Goal: Transaction & Acquisition: Purchase product/service

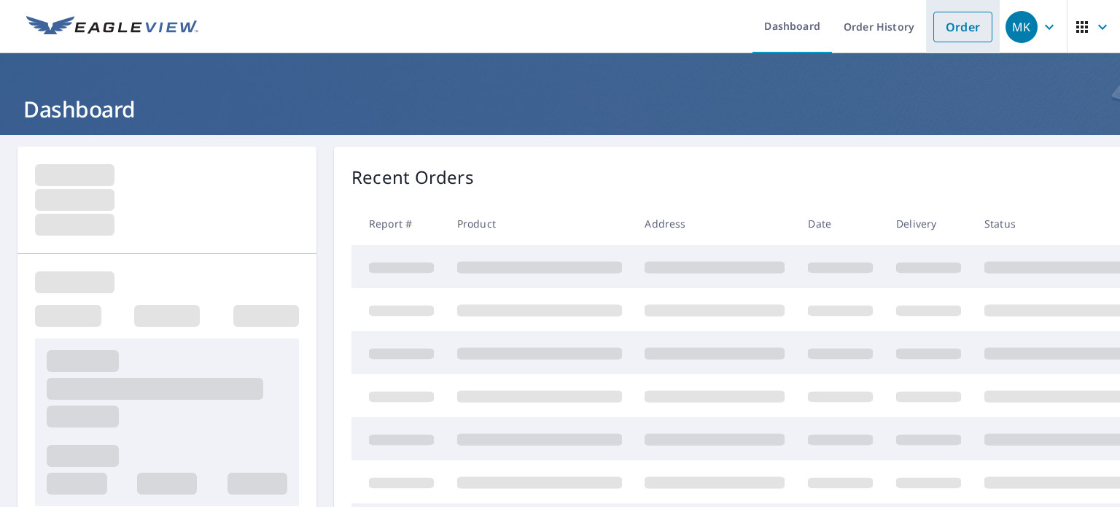
click at [950, 29] on link "Order" at bounding box center [963, 27] width 59 height 31
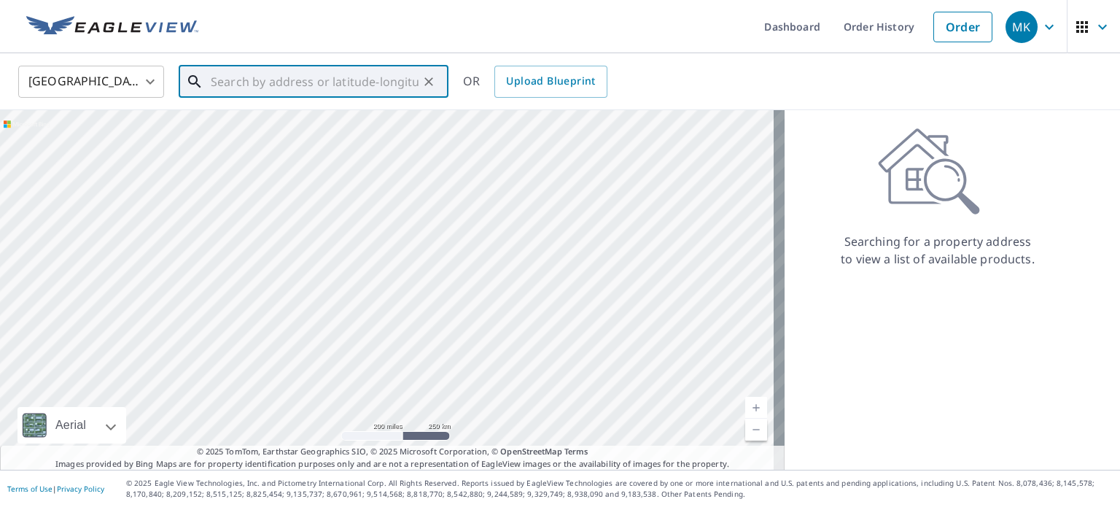
click at [344, 71] on input "text" at bounding box center [315, 81] width 208 height 41
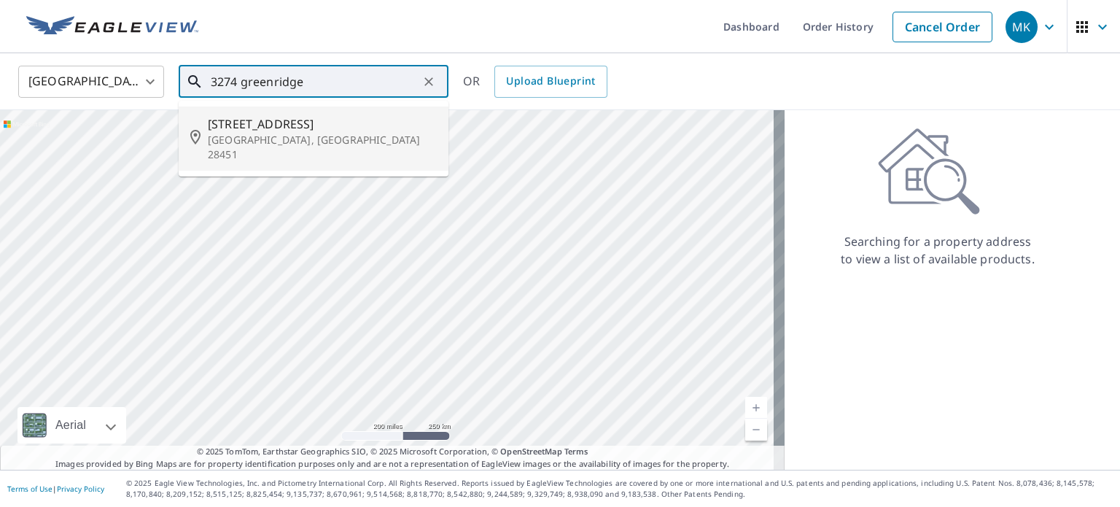
click at [277, 123] on span "[STREET_ADDRESS]" at bounding box center [322, 124] width 229 height 18
type input "[STREET_ADDRESS][PERSON_NAME]"
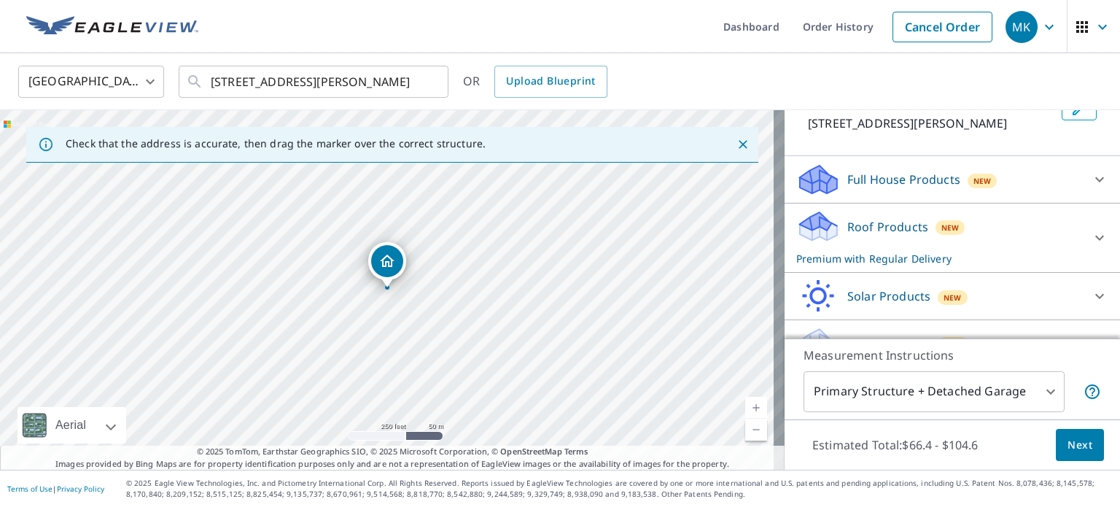
scroll to position [155, 0]
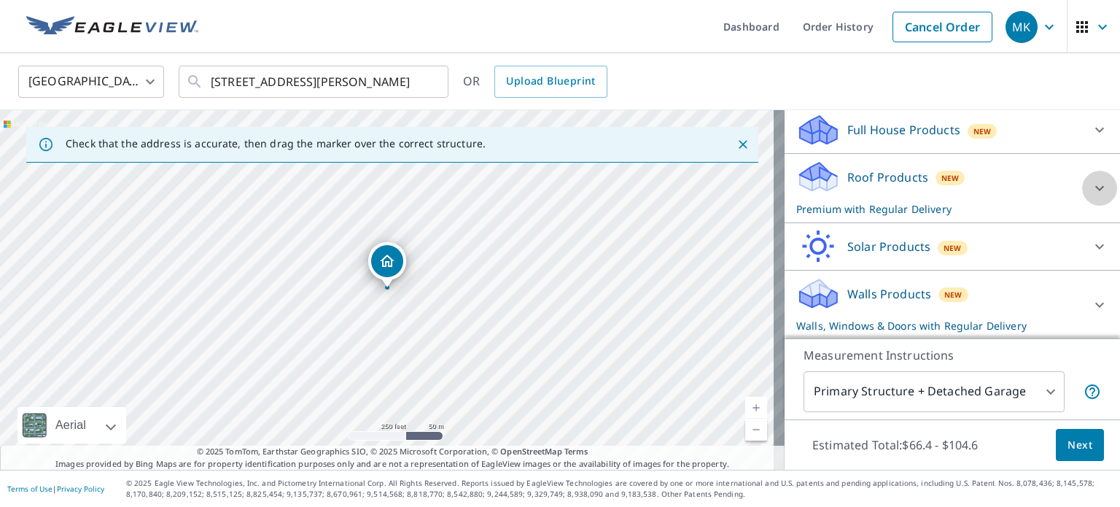
click at [1091, 187] on icon at bounding box center [1100, 188] width 18 height 18
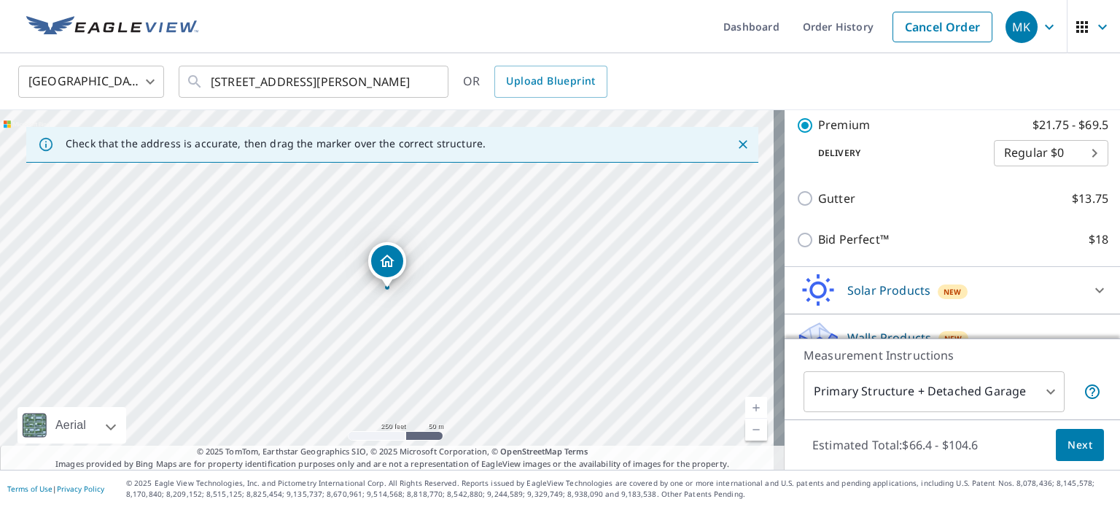
scroll to position [310, 0]
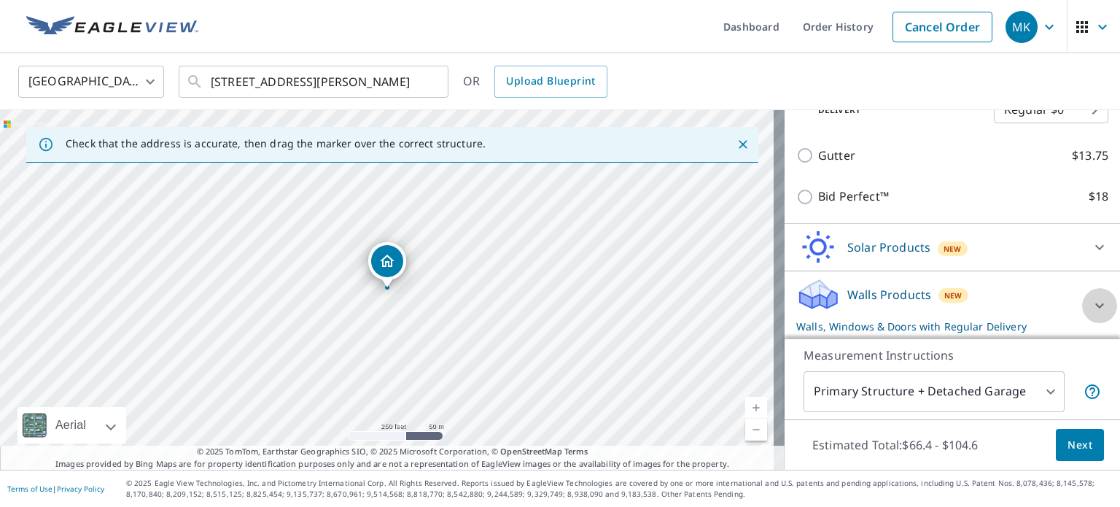
click at [1091, 301] on icon at bounding box center [1100, 306] width 18 height 18
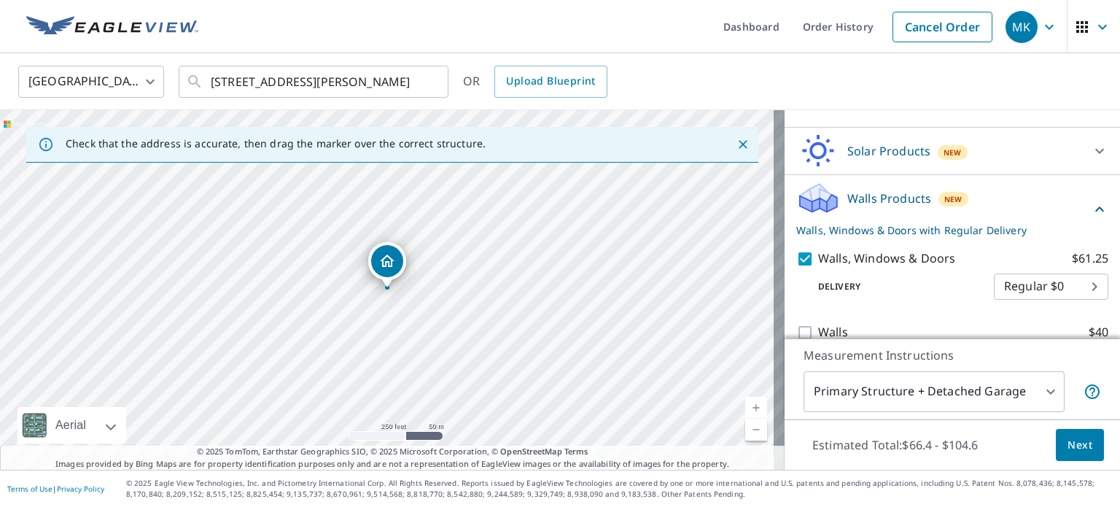
scroll to position [425, 0]
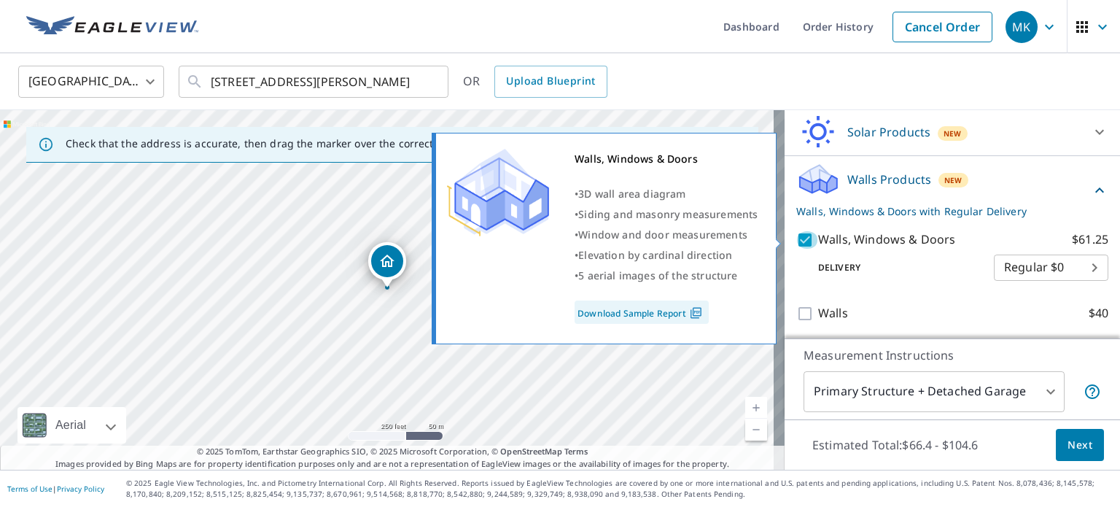
click at [796, 235] on input "Walls, Windows & Doors $61.25" at bounding box center [807, 240] width 22 height 18
checkbox input "false"
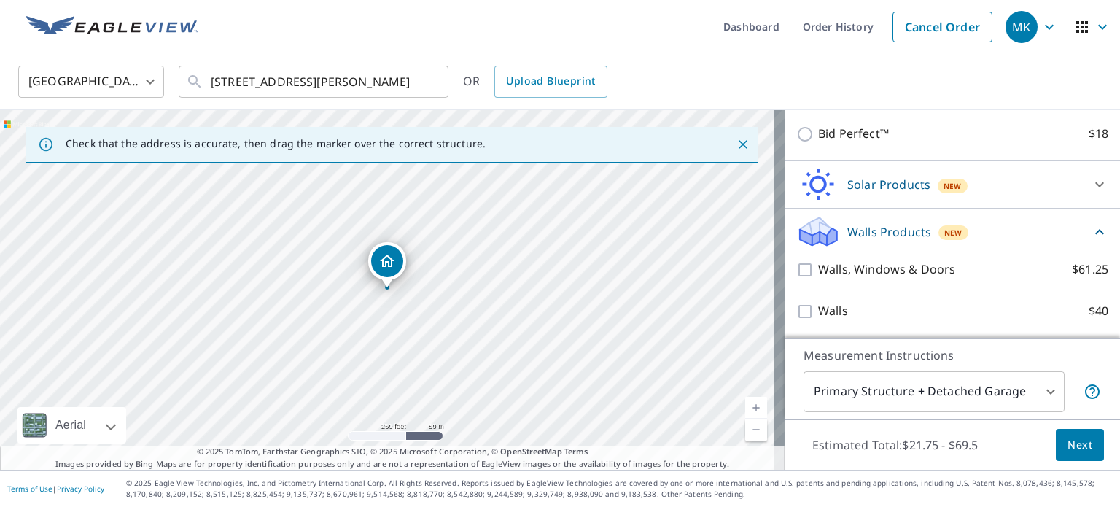
scroll to position [370, 0]
click at [1079, 447] on span "Next" at bounding box center [1080, 445] width 25 height 18
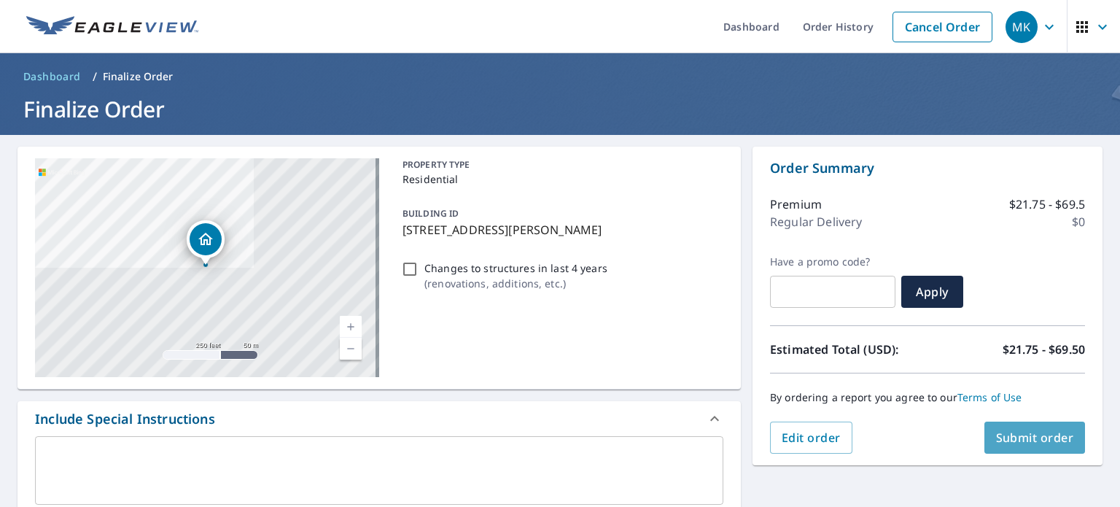
click at [1001, 444] on span "Submit order" at bounding box center [1035, 438] width 78 height 16
